Goal: Find specific page/section: Find specific page/section

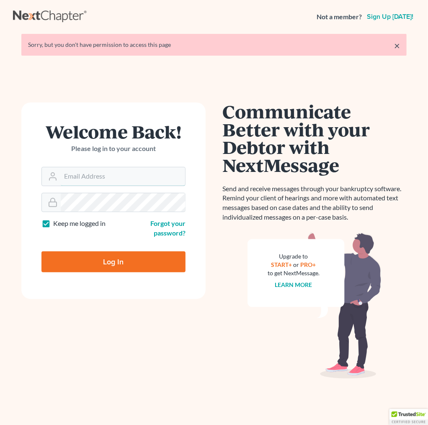
type input "[PERSON_NAME][EMAIL_ADDRESS][DOMAIN_NAME]"
click at [113, 265] on input "Log In" at bounding box center [113, 262] width 144 height 21
type input "Thinking..."
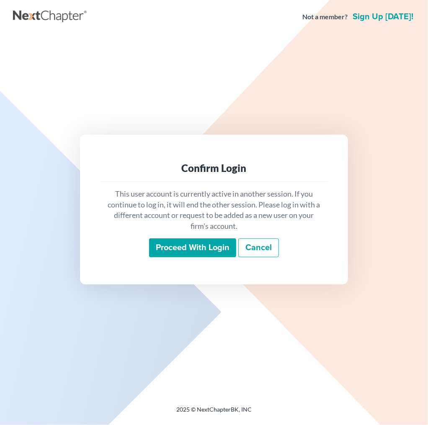
click at [211, 251] on input "Proceed with login" at bounding box center [192, 248] width 87 height 19
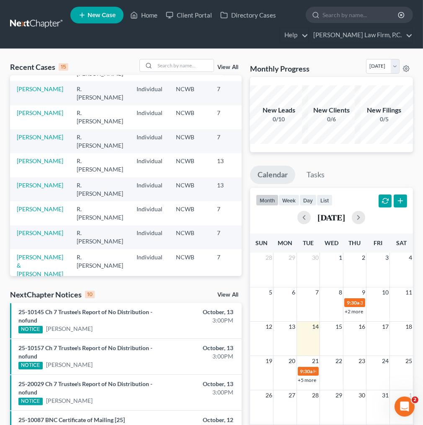
scroll to position [167, 0]
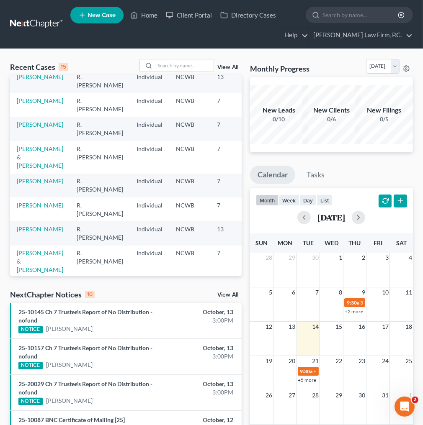
click at [182, 59] on div "Recent Cases 15 View All Name unfold_more expand_more expand_less Attorney unfo…" at bounding box center [211, 338] width 423 height 578
click at [181, 67] on input "search" at bounding box center [184, 65] width 59 height 12
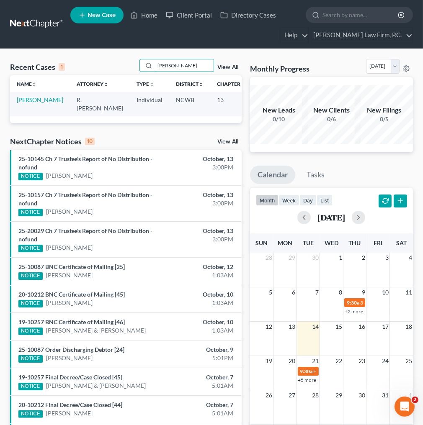
type input "[PERSON_NAME]"
click at [26, 100] on link "[PERSON_NAME]" at bounding box center [40, 99] width 46 height 7
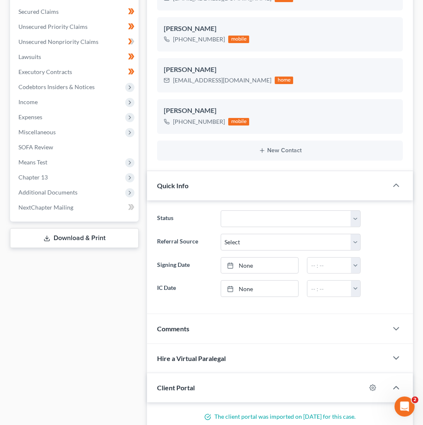
scroll to position [234, 0]
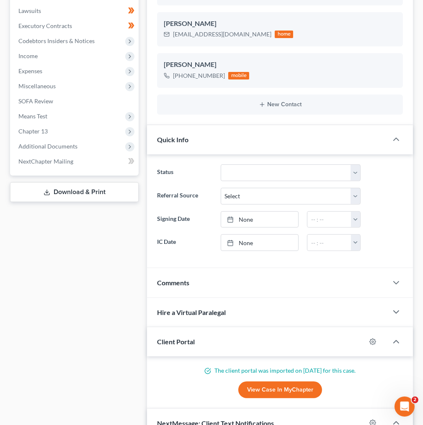
click at [42, 146] on span "Additional Documents" at bounding box center [47, 146] width 59 height 7
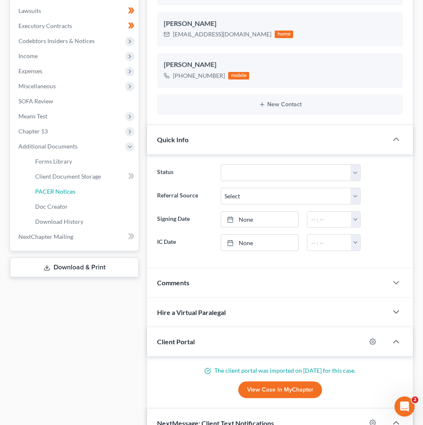
click at [65, 192] on span "PACER Notices" at bounding box center [55, 191] width 40 height 7
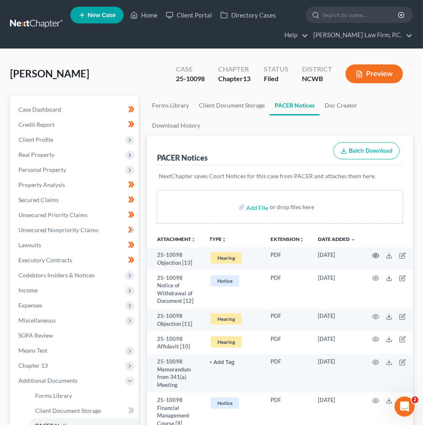
click at [378, 253] on icon "button" at bounding box center [375, 255] width 6 height 5
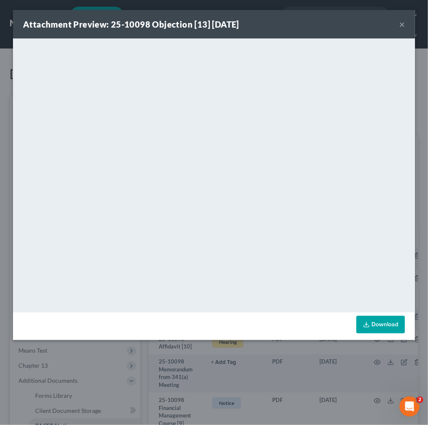
click at [402, 24] on button "×" at bounding box center [402, 24] width 6 height 10
